Goal: Complete application form

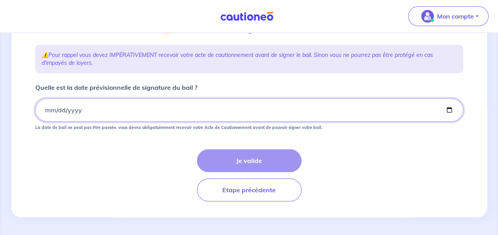
click at [44, 111] on input "Quelle est la date prévisionnelle de signature du bail ?" at bounding box center [249, 110] width 428 height 23
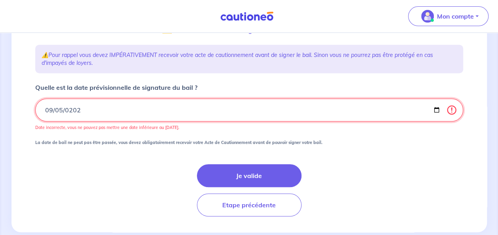
type input "2025-09-05"
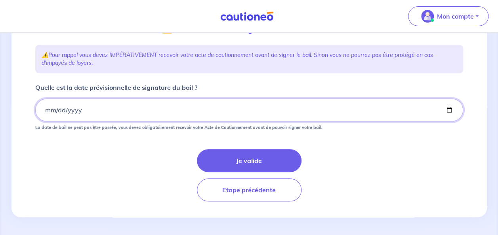
click at [60, 109] on input "Quelle est la date prévisionnelle de signature du bail ?" at bounding box center [249, 110] width 428 height 23
click at [47, 109] on input "Quelle est la date prévisionnelle de signature du bail ?" at bounding box center [249, 110] width 428 height 23
click at [449, 109] on input "Quelle est la date prévisionnelle de signature du bail ?" at bounding box center [249, 110] width 428 height 23
type input "2025-09-09"
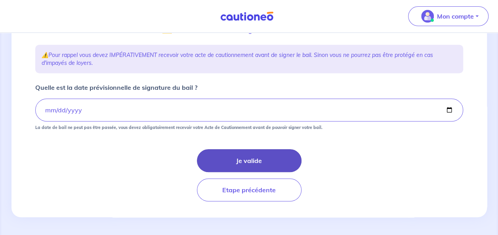
click at [237, 164] on button "Je valide" at bounding box center [249, 160] width 105 height 23
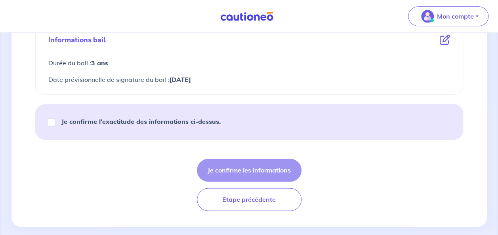
scroll to position [452, 0]
click at [50, 120] on input "Je confirme l’exactitude des informations ci-dessus." at bounding box center [51, 122] width 8 height 8
checkbox input "true"
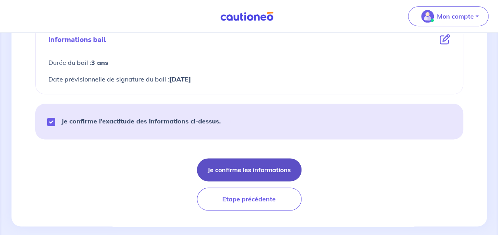
click at [284, 171] on button "Je confirme les informations" at bounding box center [249, 170] width 105 height 23
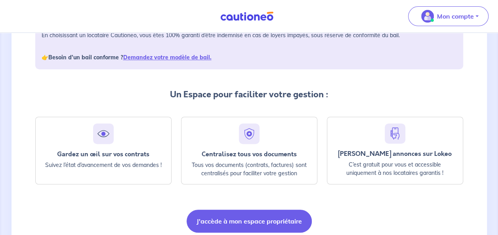
scroll to position [176, 0]
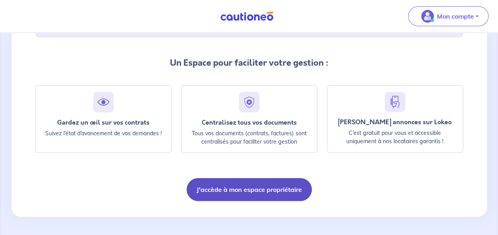
click at [296, 193] on button "J'accède à mon espace propriétaire" at bounding box center [249, 189] width 125 height 23
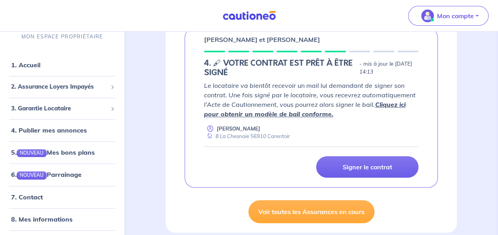
scroll to position [143, 0]
click at [300, 114] on link "Cliquez ici pour obtenir un modèle de bail conforme." at bounding box center [304, 109] width 201 height 17
